Goal: Transaction & Acquisition: Purchase product/service

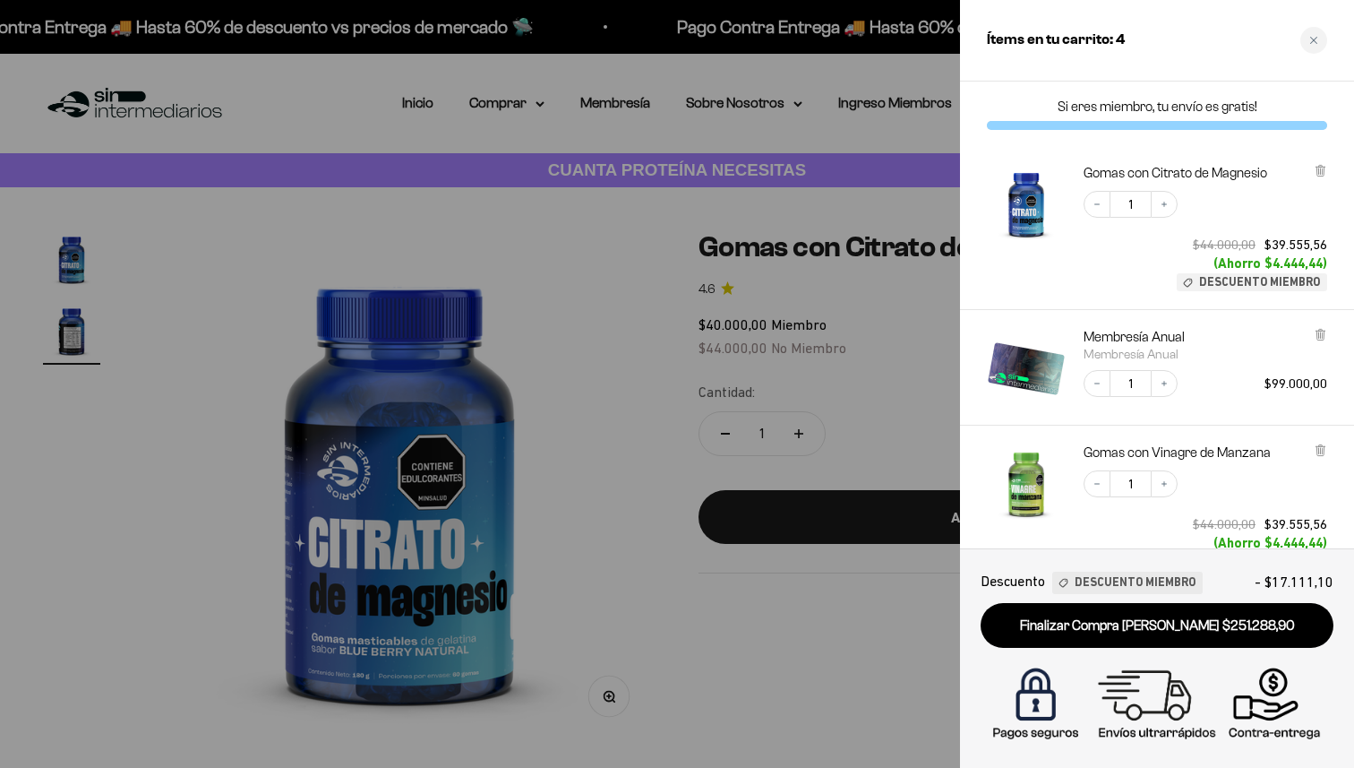
click at [1057, 629] on link "Finalizar Compra [PERSON_NAME] $251.288,90" at bounding box center [1157, 626] width 353 height 46
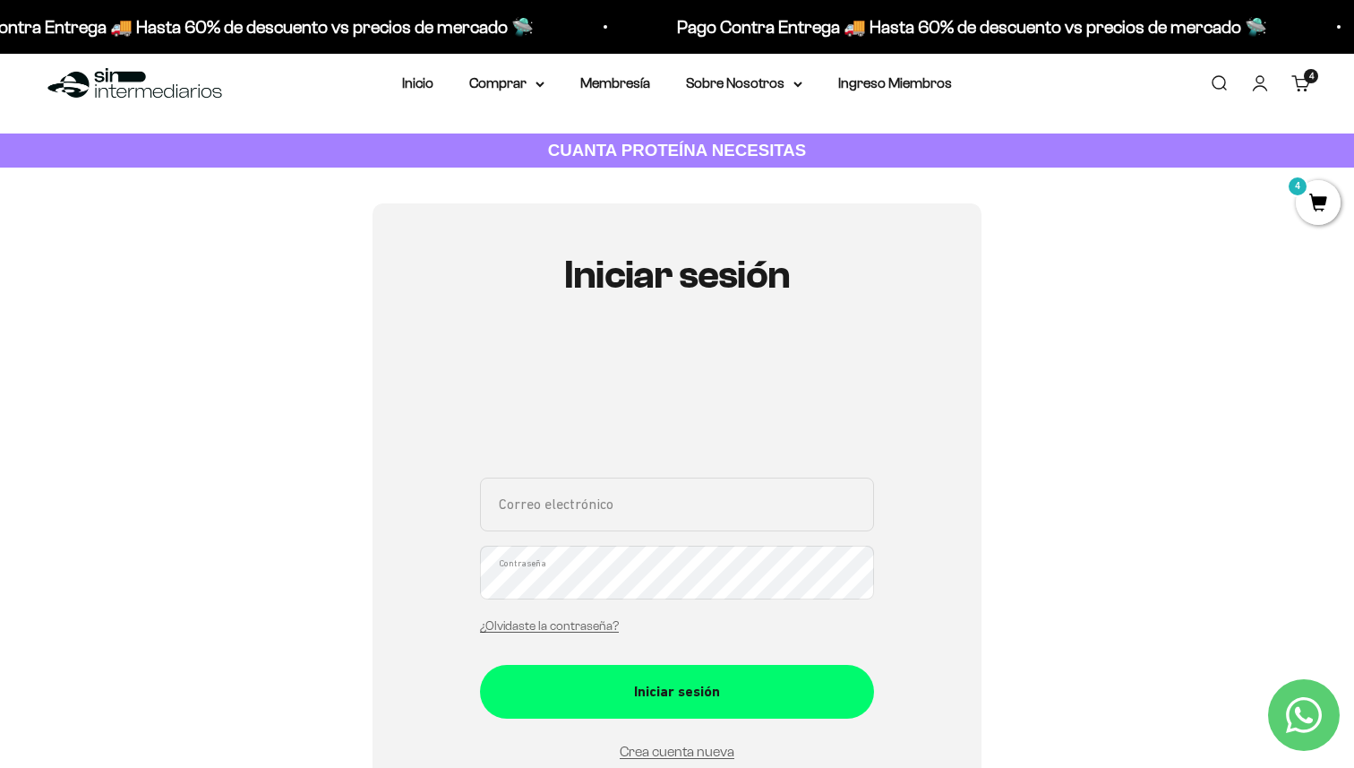
scroll to position [23, 0]
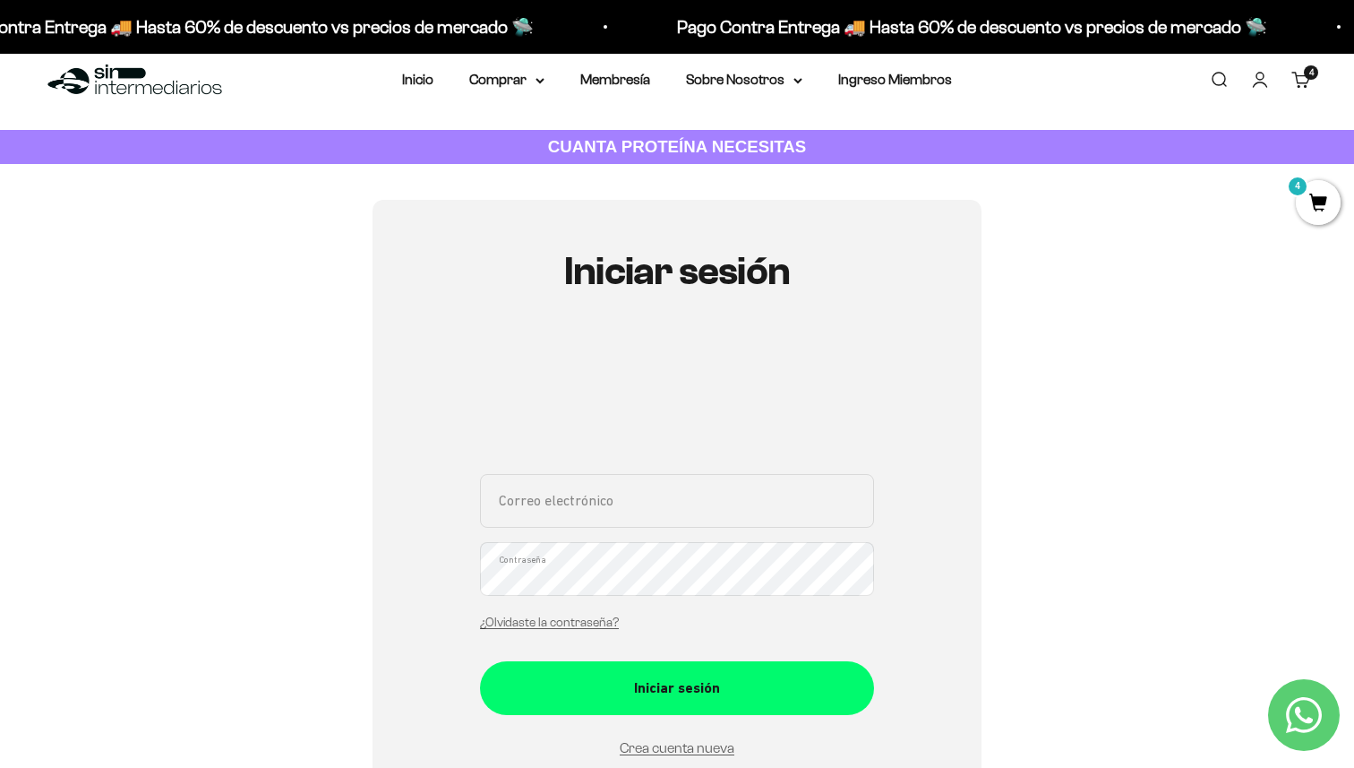
click at [1316, 209] on span "4" at bounding box center [1318, 202] width 45 height 45
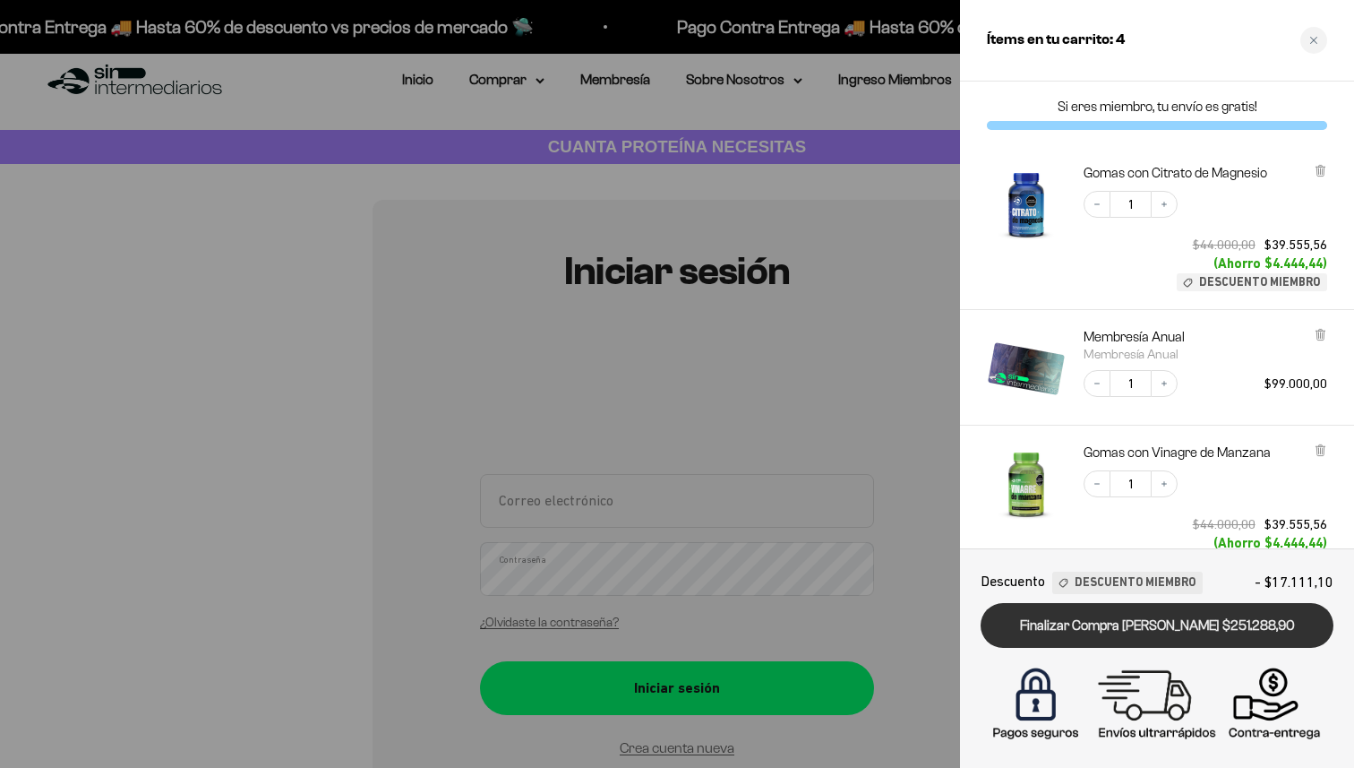
click at [1119, 627] on link "Finalizar Compra [PERSON_NAME] $251.288,90" at bounding box center [1157, 626] width 353 height 46
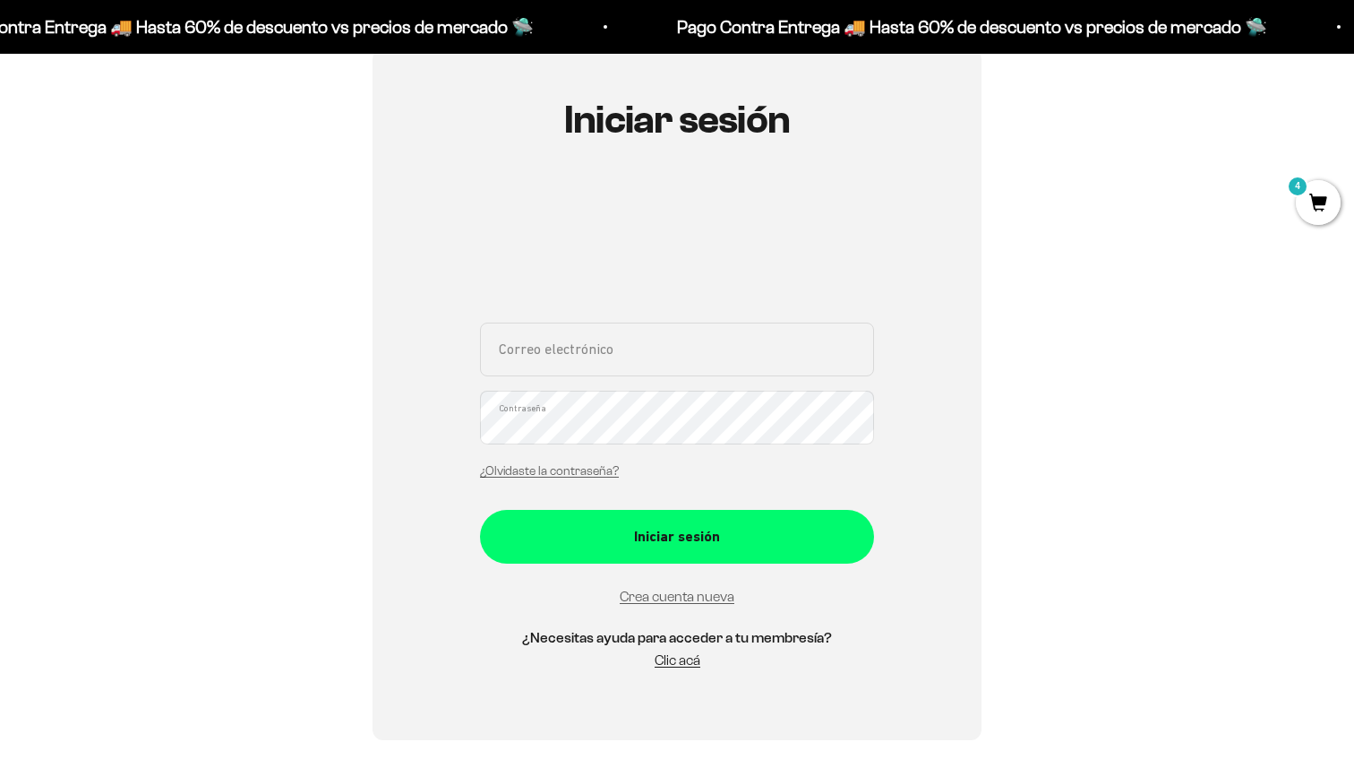
scroll to position [213, 0]
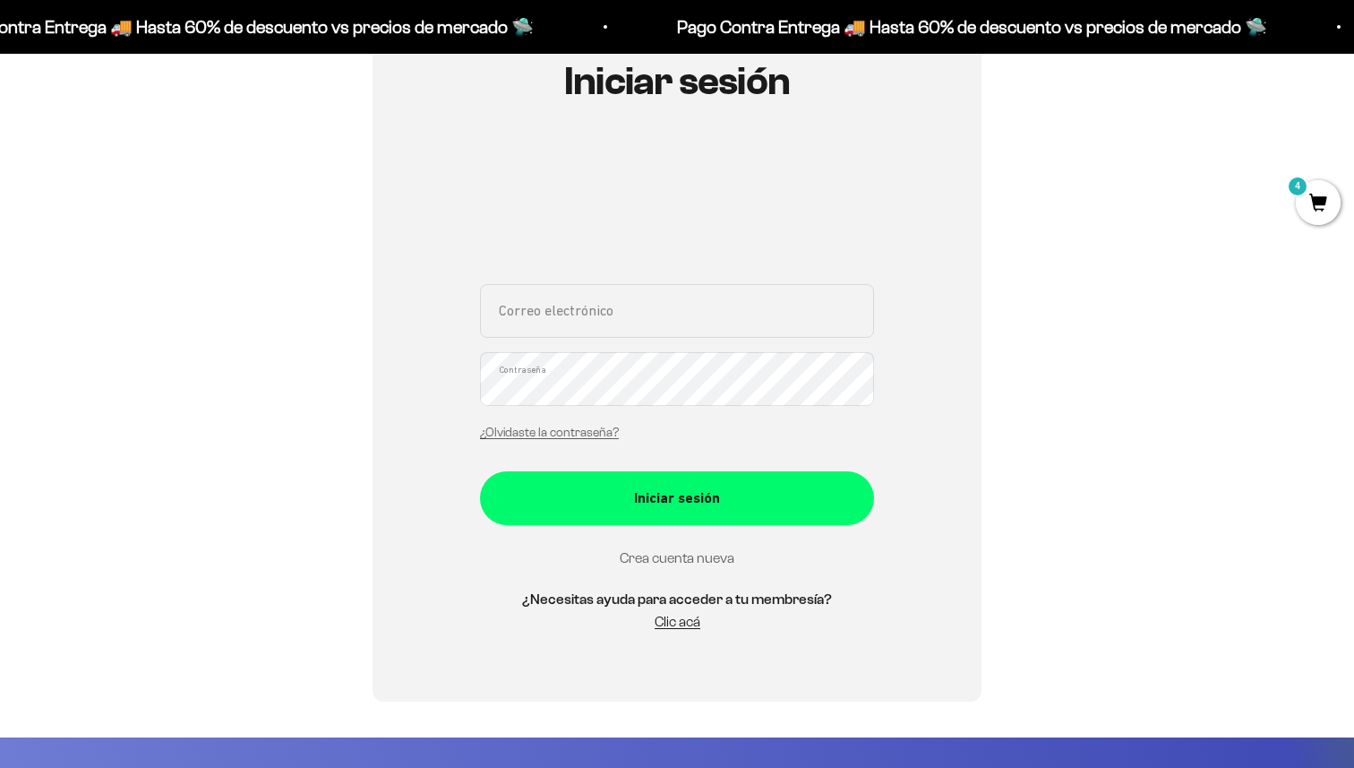
click at [699, 562] on link "Crea cuenta nueva" at bounding box center [677, 557] width 115 height 15
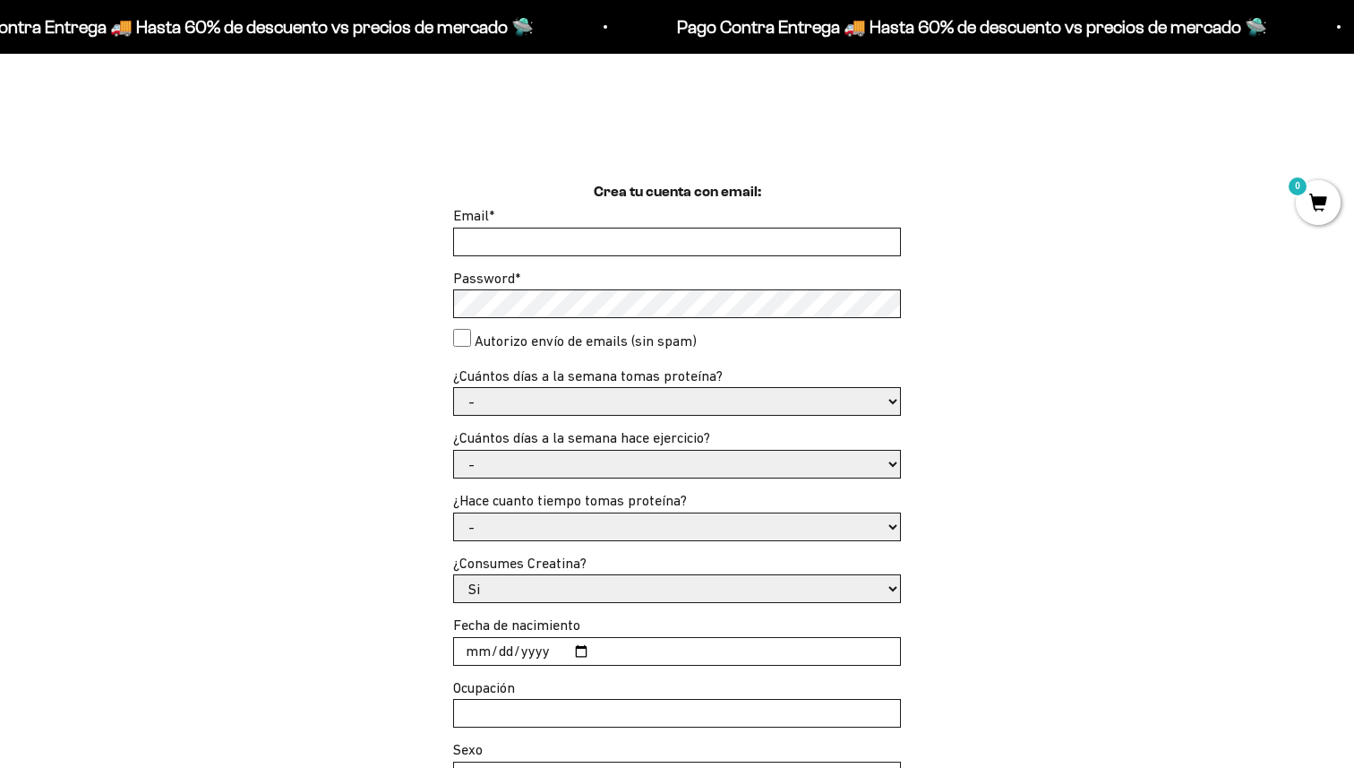
scroll to position [430, 0]
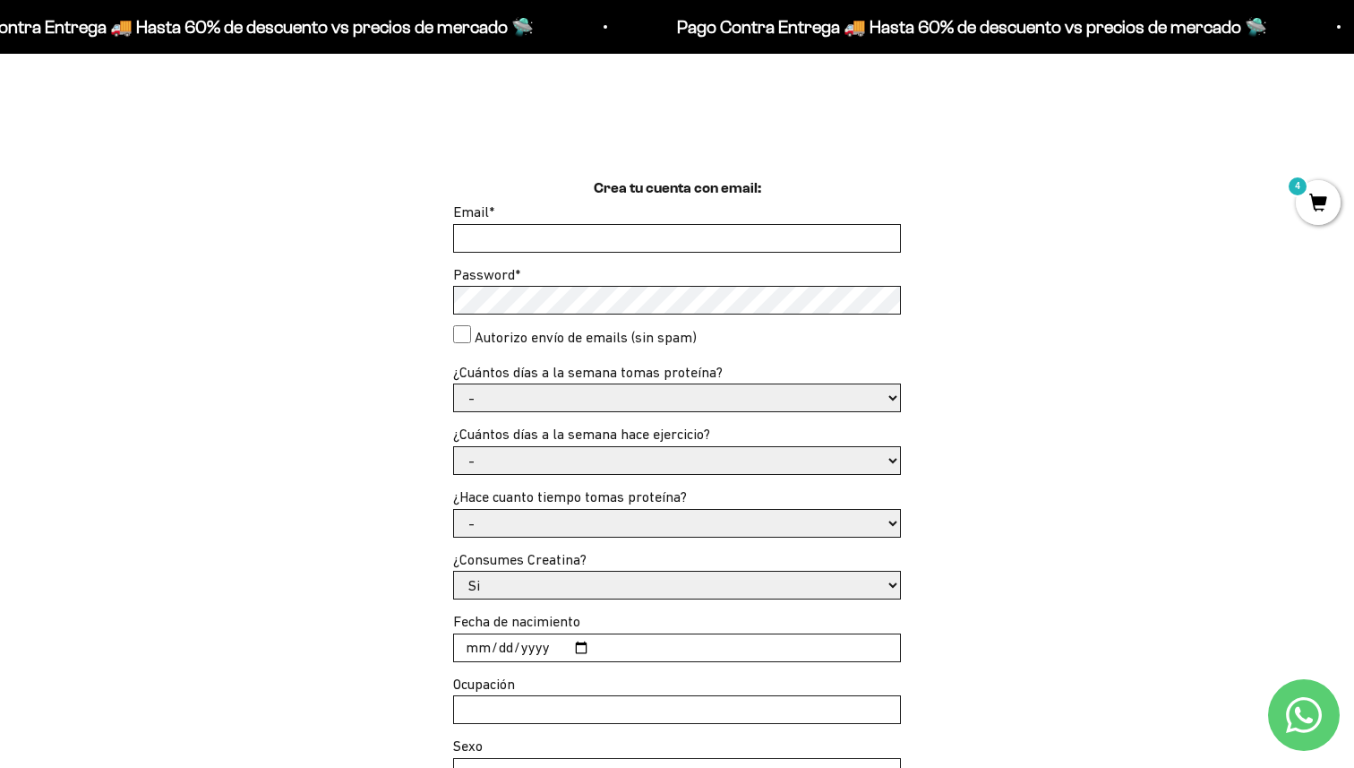
click at [483, 230] on input "Email *" at bounding box center [677, 238] width 446 height 27
type input "ma.ramirez1797@gmail.com"
click at [507, 400] on select "- 1 o 2 3 a 5 6 o 7" at bounding box center [677, 397] width 446 height 27
select select "3 a 5"
click at [454, 384] on select "- 1 o 2 3 a 5 6 o 7" at bounding box center [677, 397] width 446 height 27
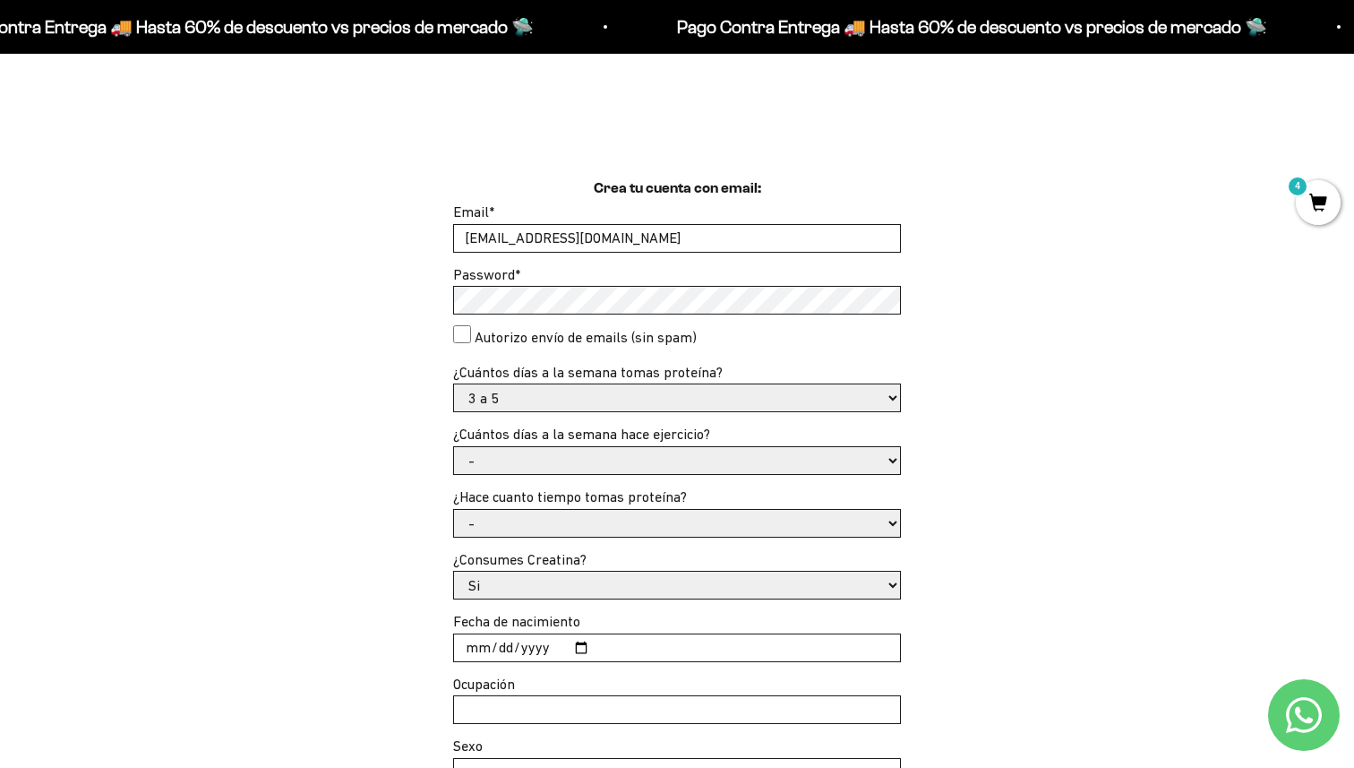
click at [545, 454] on select "- No hago 1 a 2 días 3 a 5 días 6 o 7 días" at bounding box center [677, 460] width 446 height 27
select select "3 a 5 días"
click at [454, 447] on select "- No hago 1 a 2 días 3 a 5 días 6 o 7 días" at bounding box center [677, 460] width 446 height 27
click at [520, 527] on select "- Apenas estoy empezando Menos de 6 meses Más de 6 meses Hace más de un año" at bounding box center [677, 523] width 446 height 27
select select "Apenas estoy empezando"
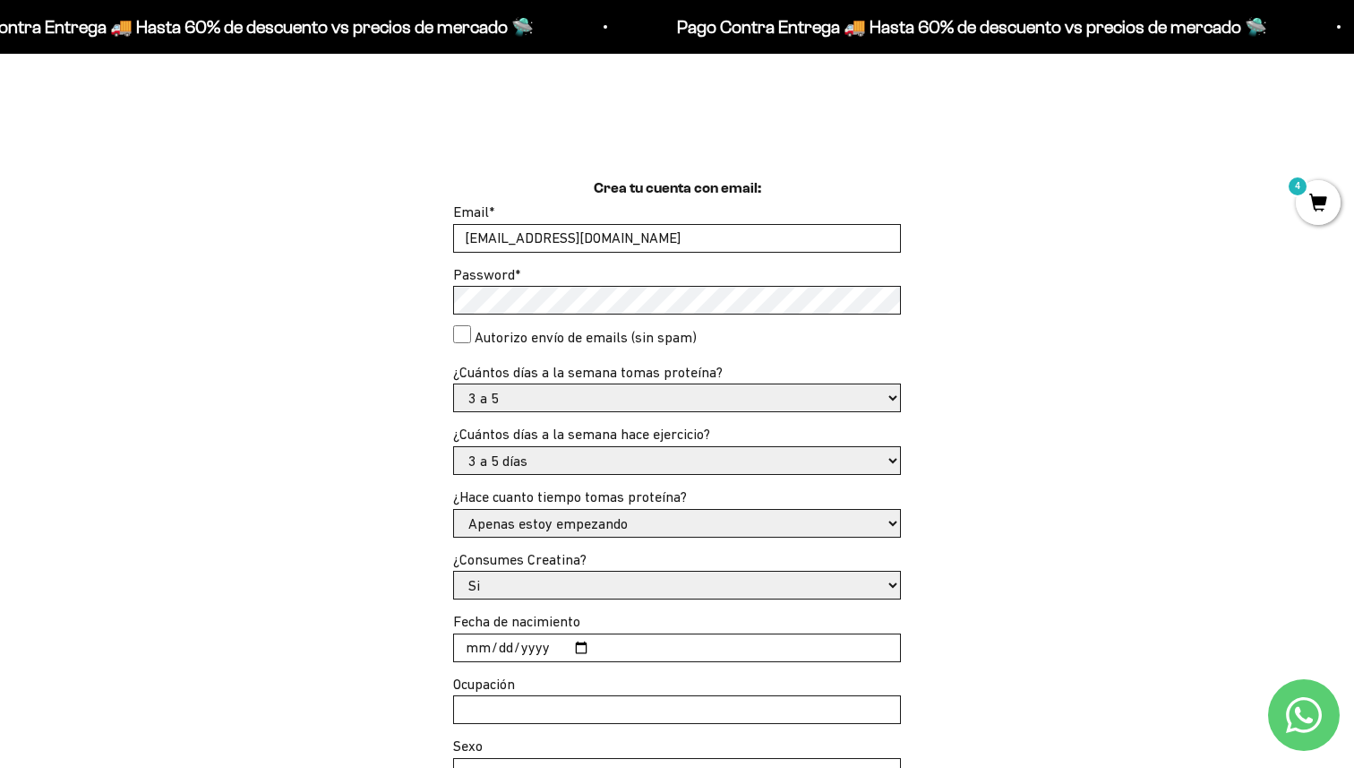
click at [454, 510] on select "- Apenas estoy empezando Menos de 6 meses Más de 6 meses Hace más de un año" at bounding box center [677, 523] width 446 height 27
click at [512, 577] on select "Si No" at bounding box center [677, 584] width 446 height 27
select select "No"
click at [454, 571] on select "Si No" at bounding box center [677, 584] width 446 height 27
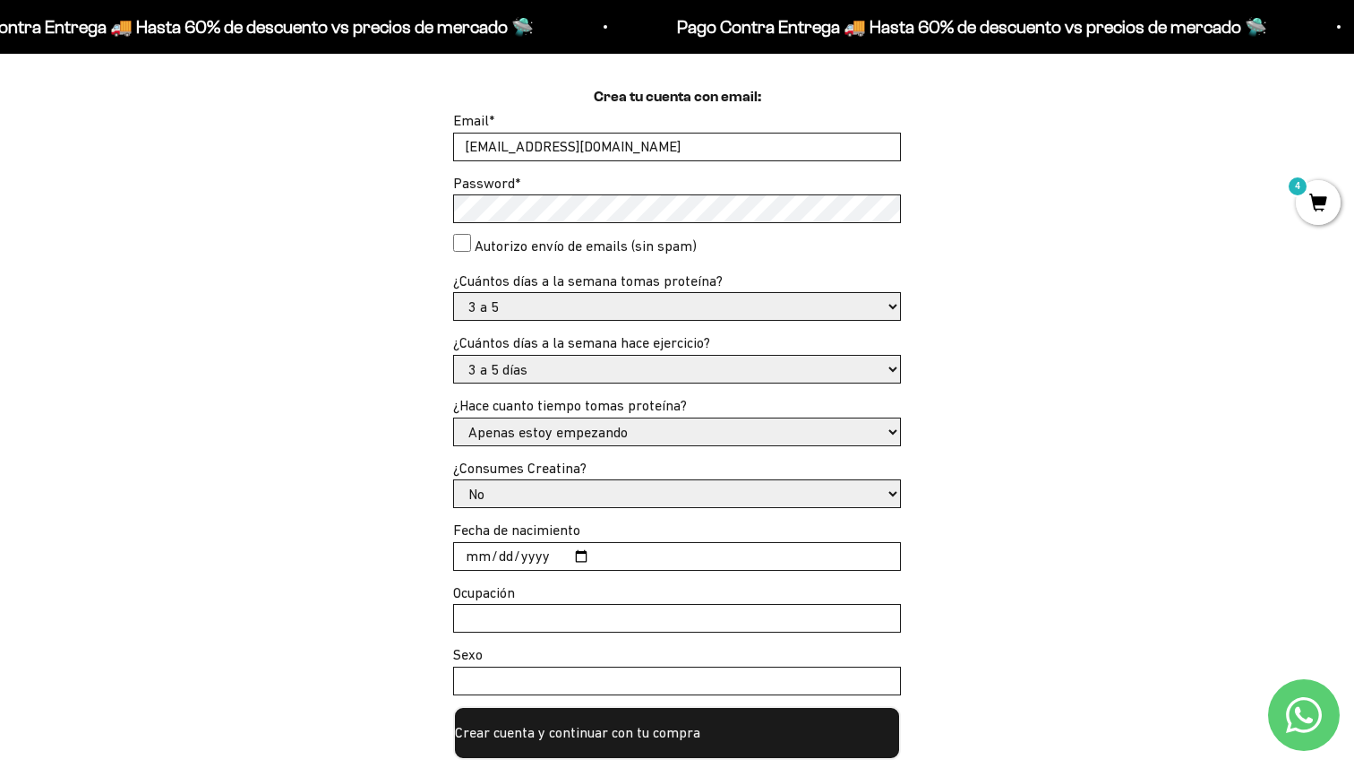
scroll to position [522, 0]
click at [575, 556] on input "Fecha de nacimiento" at bounding box center [677, 555] width 446 height 27
type input "1994-10-04"
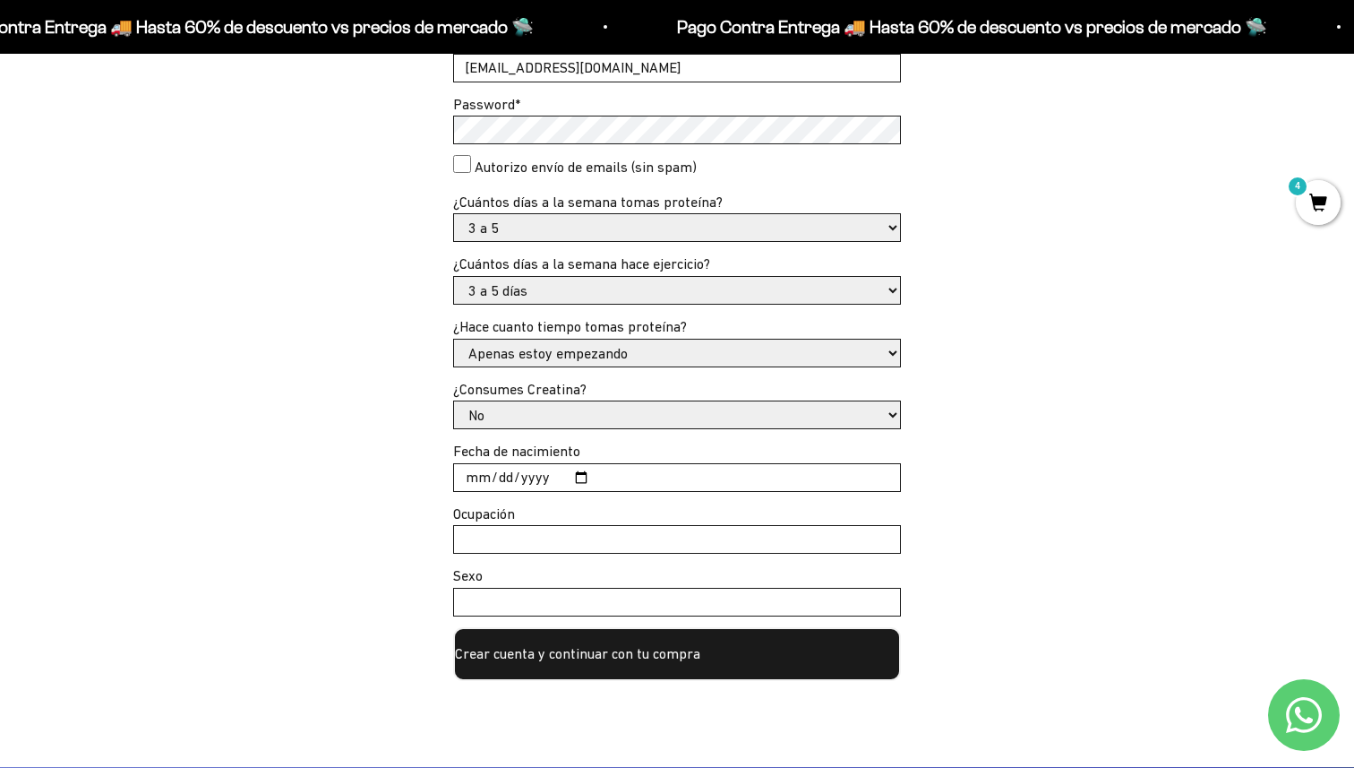
scroll to position [605, 0]
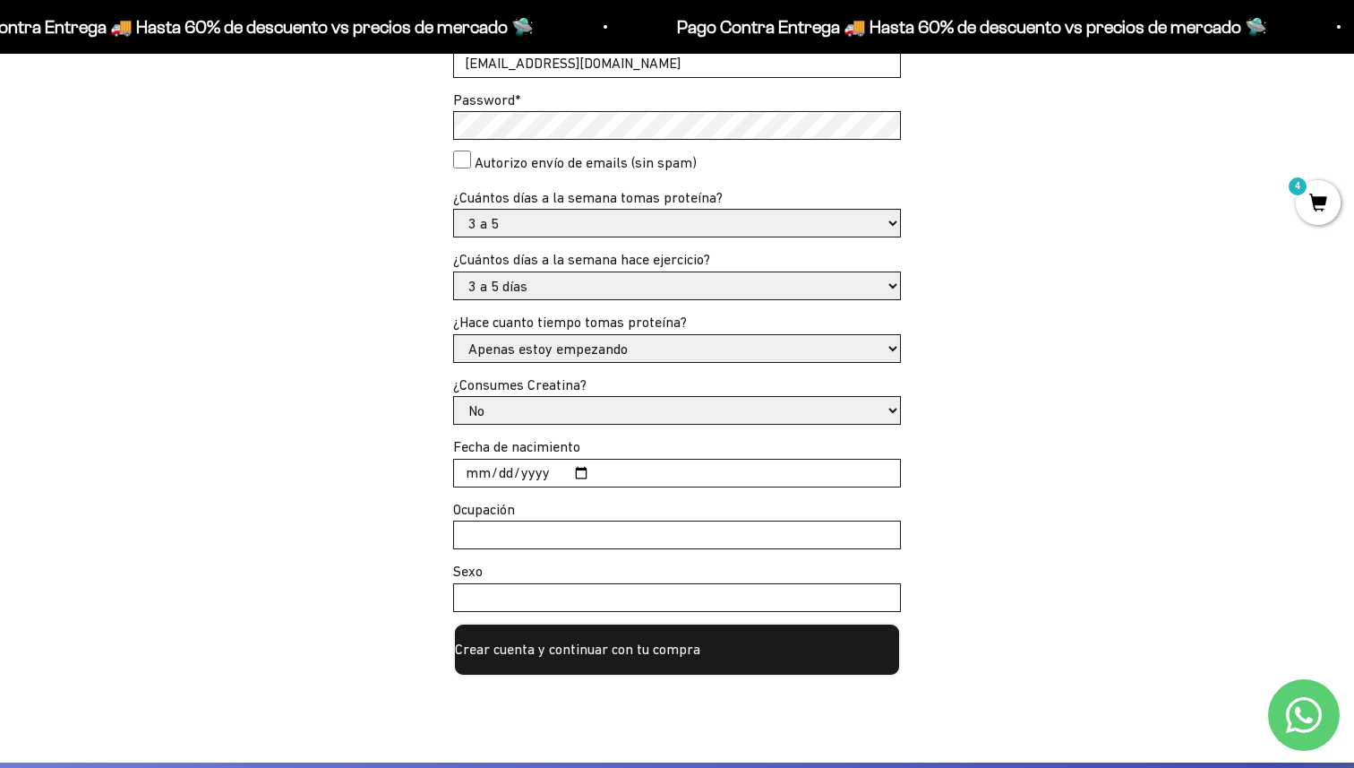
click at [527, 528] on input "Ocupación" at bounding box center [677, 534] width 446 height 27
type input "Economista"
click at [498, 574] on div "Sexo" at bounding box center [677, 586] width 448 height 52
click at [496, 596] on input "Sexo" at bounding box center [677, 597] width 446 height 27
type input "g"
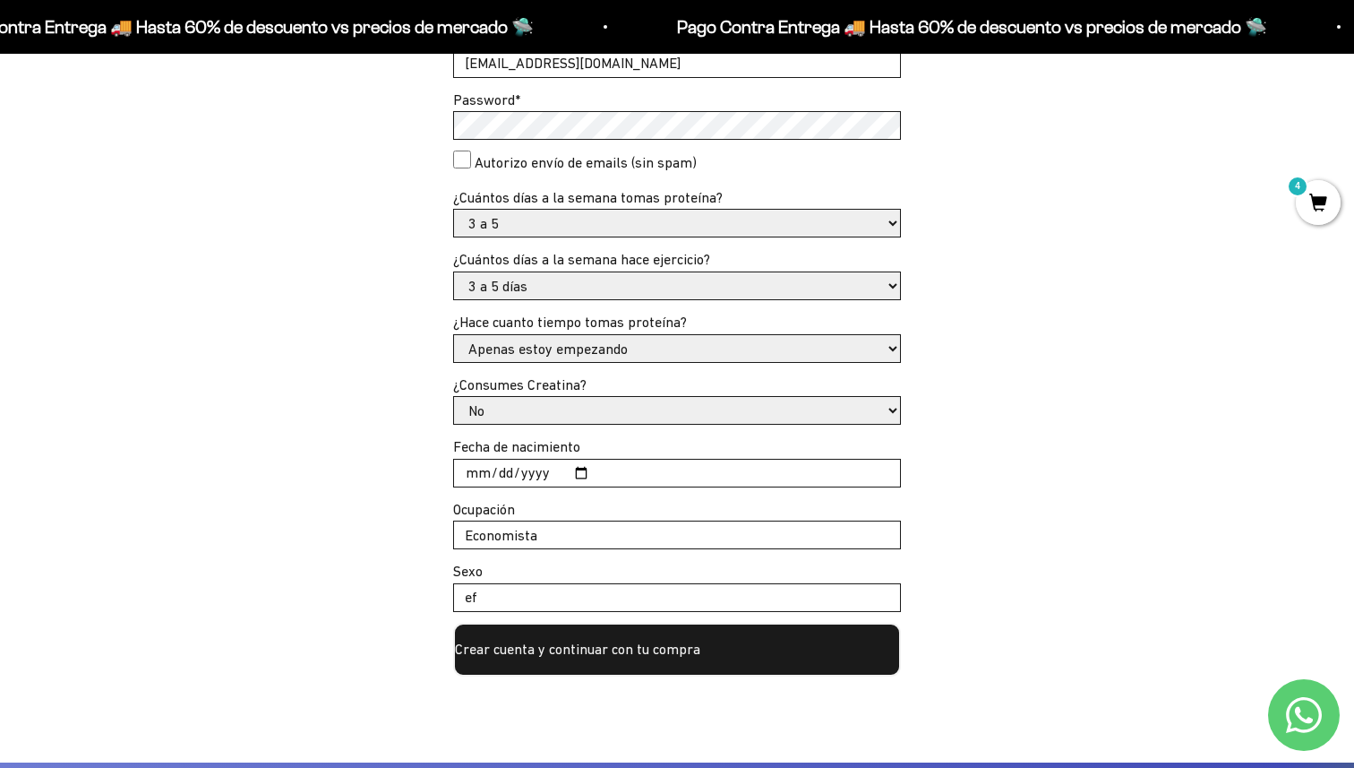
type input "e"
type input "femenino"
click at [556, 640] on button "Crear cuenta y continuar con tu compra" at bounding box center [677, 649] width 448 height 54
